Goal: Transaction & Acquisition: Purchase product/service

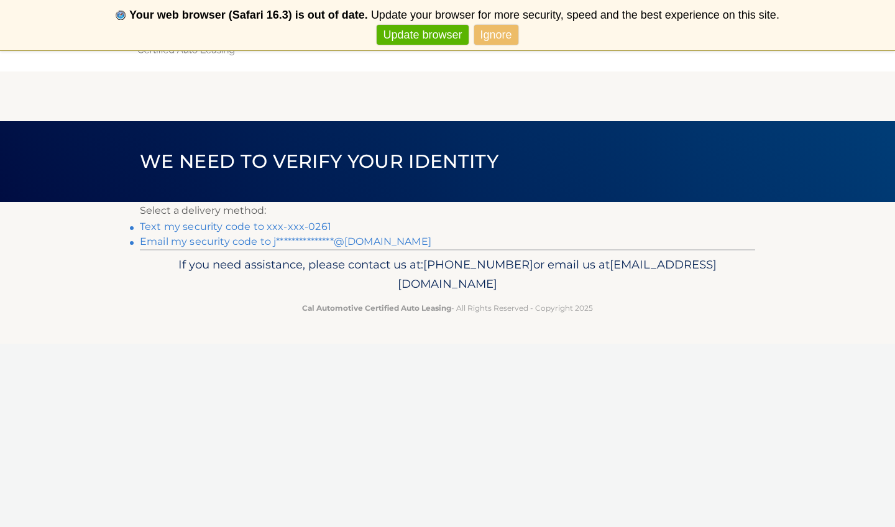
click at [317, 225] on link "Text my security code to xxx-xxx-0261" at bounding box center [235, 227] width 191 height 12
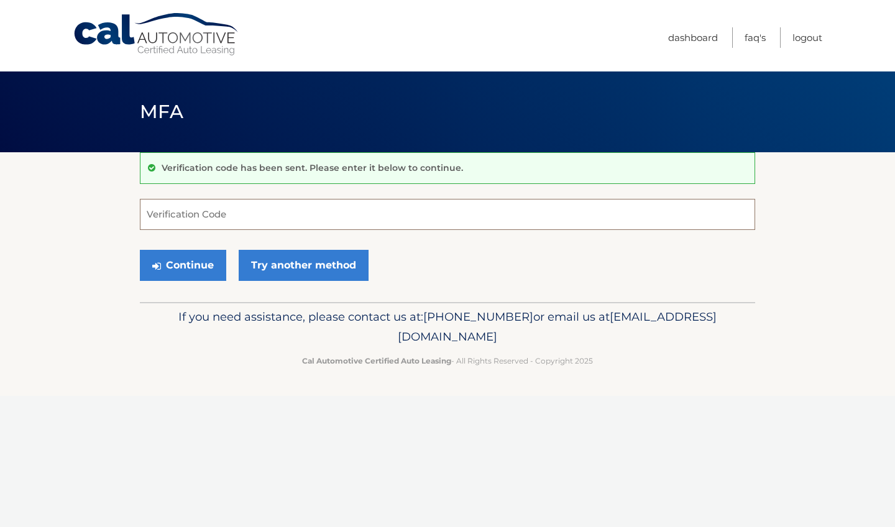
click at [267, 223] on input "Verification Code" at bounding box center [448, 214] width 616 height 31
type input "521811"
click at [214, 259] on button "Continue" at bounding box center [183, 265] width 86 height 31
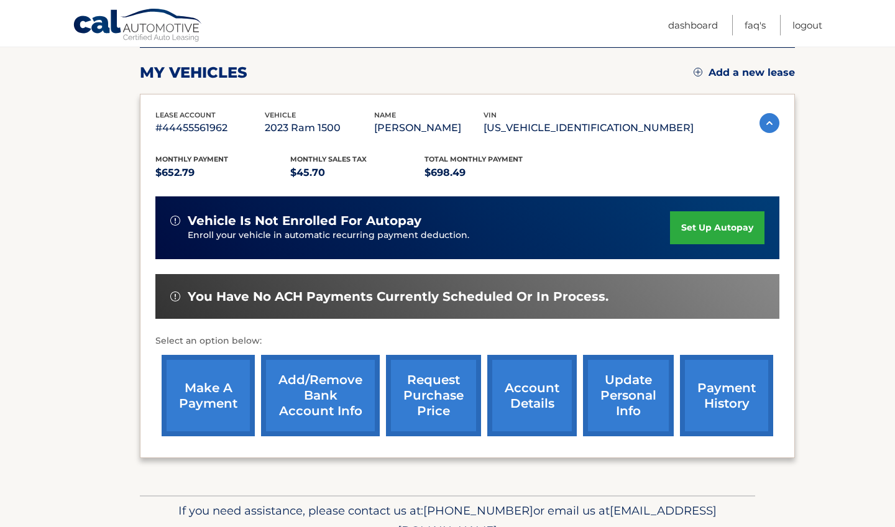
scroll to position [171, 0]
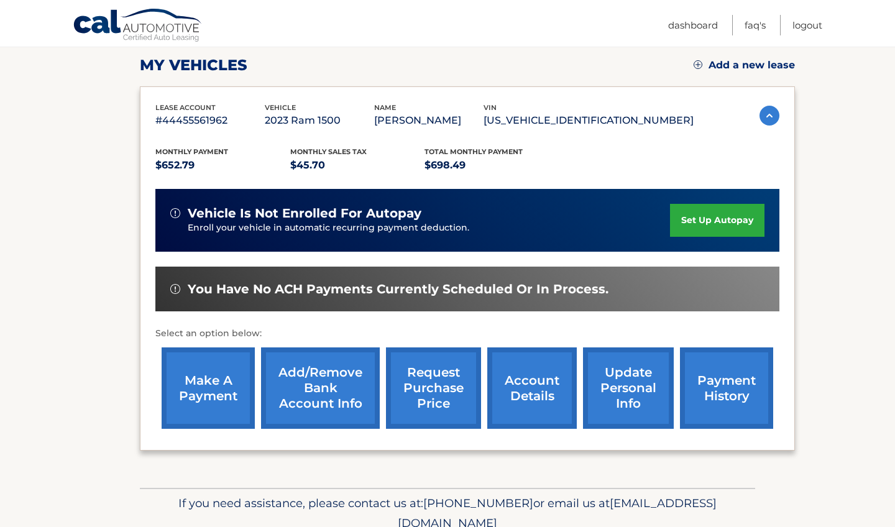
click at [236, 369] on link "make a payment" at bounding box center [208, 388] width 93 height 81
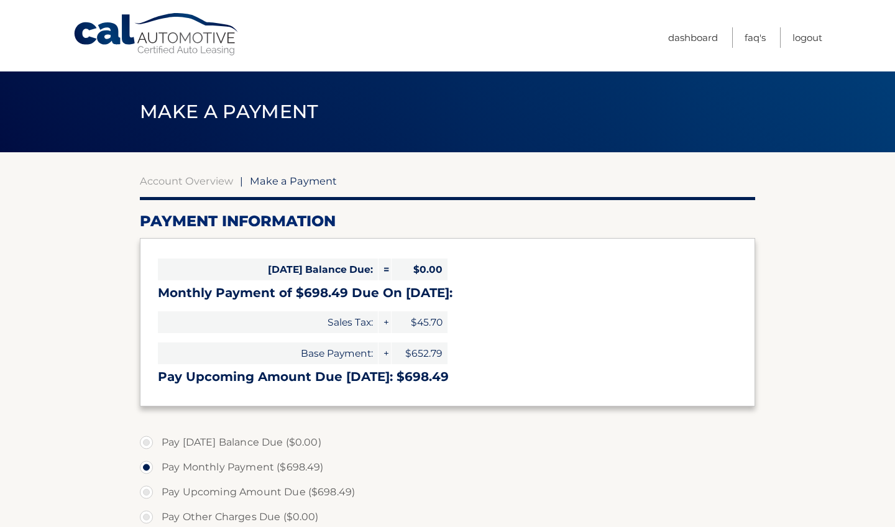
select select "ODgxOGYxZWItMjNhNC00MWQzLWJkZWItYTI5YWZhNDljYmNm"
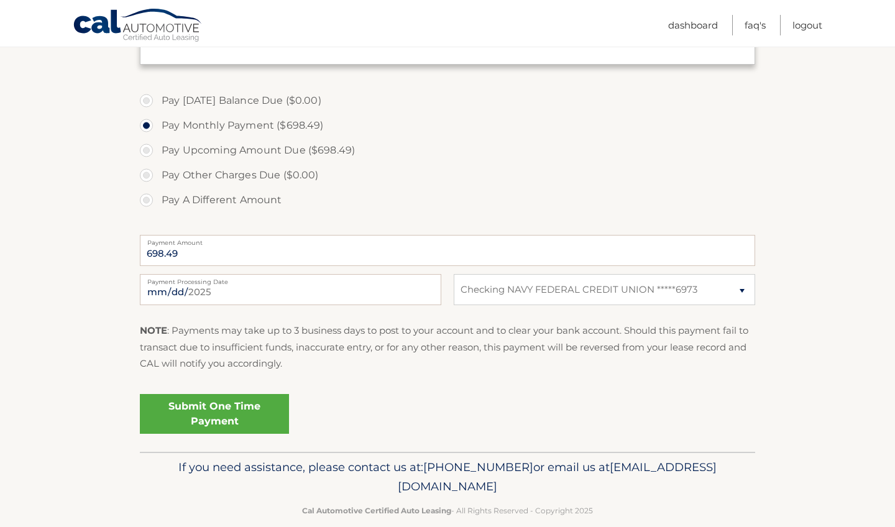
scroll to position [353, 0]
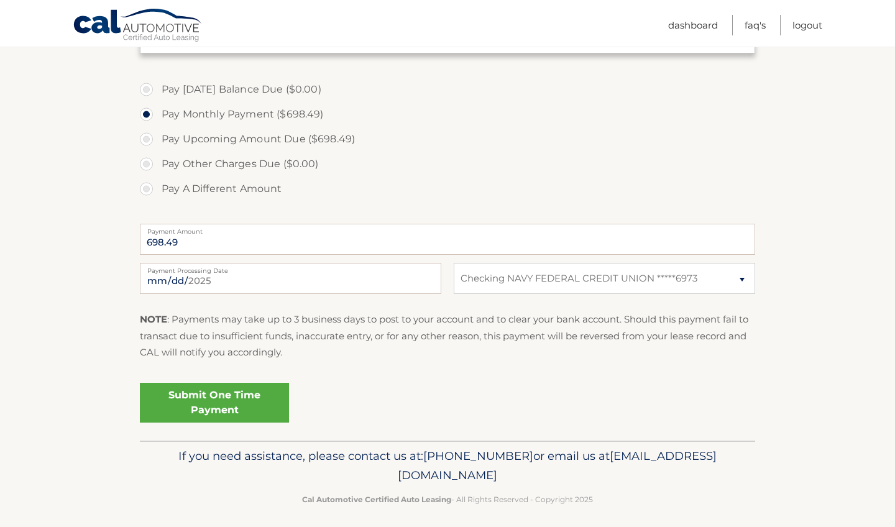
click at [252, 397] on link "Submit One Time Payment" at bounding box center [214, 403] width 149 height 40
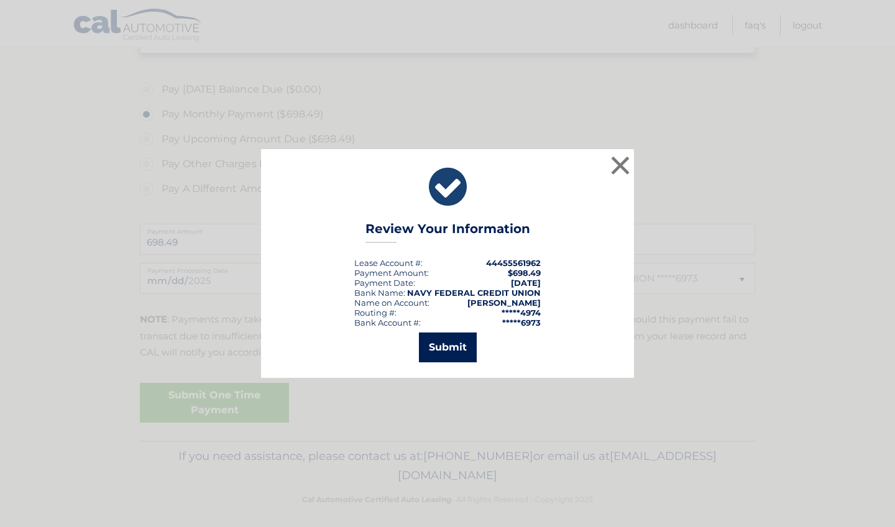
click at [449, 344] on button "Submit" at bounding box center [448, 348] width 58 height 30
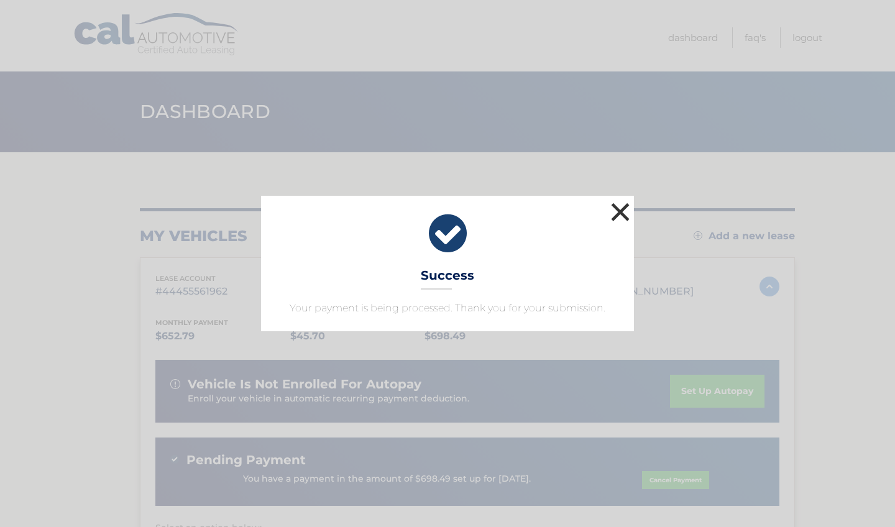
click at [614, 209] on button "×" at bounding box center [620, 212] width 25 height 25
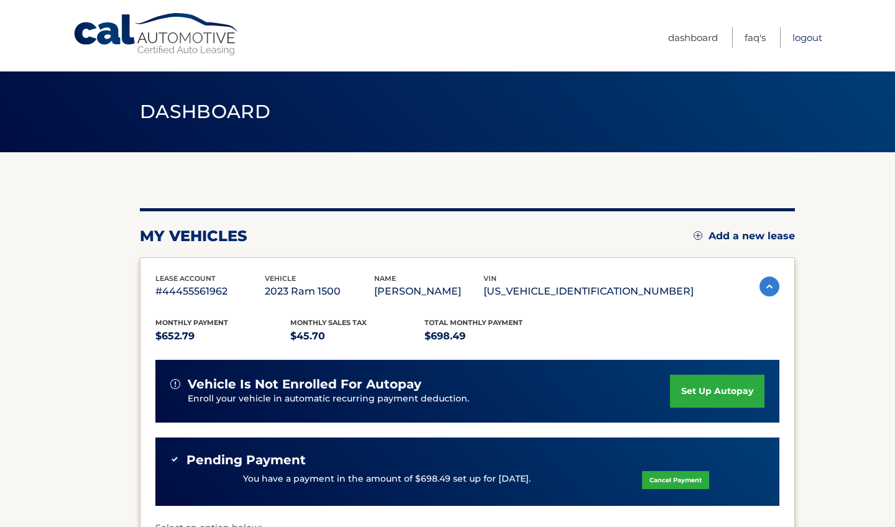
click at [801, 36] on link "Logout" at bounding box center [808, 37] width 30 height 21
